Goal: Information Seeking & Learning: Learn about a topic

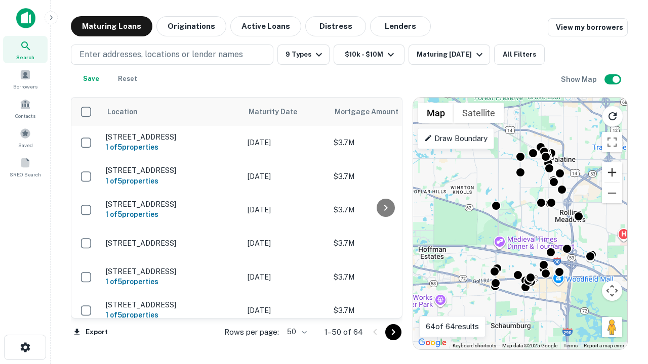
click at [612, 173] on button "Zoom in" at bounding box center [612, 172] width 20 height 20
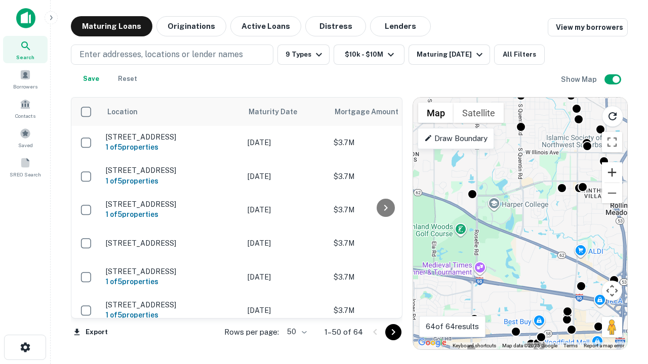
click at [612, 173] on button "Zoom in" at bounding box center [612, 172] width 20 height 20
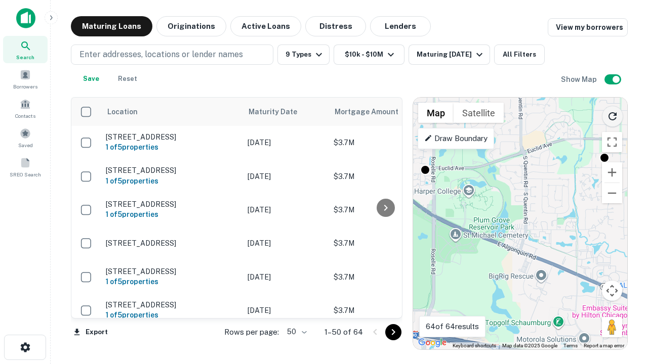
click at [613, 114] on icon "Reload search area" at bounding box center [612, 116] width 12 height 12
